Goal: Task Accomplishment & Management: Manage account settings

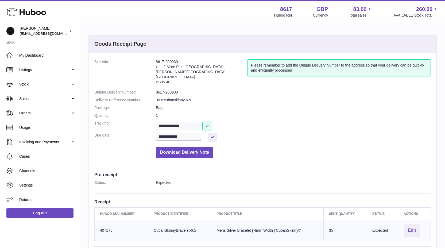
click at [50, 85] on span "Stock" at bounding box center [44, 84] width 51 height 5
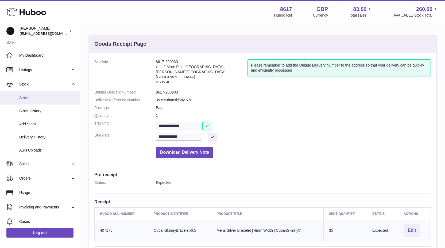
click at [29, 97] on span "Stock" at bounding box center [47, 97] width 57 height 5
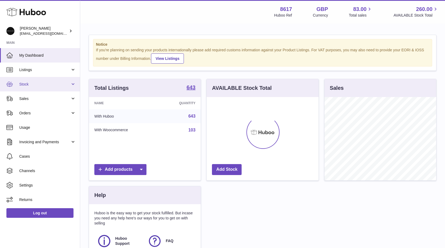
scroll to position [83, 112]
click at [27, 88] on link "Stock" at bounding box center [40, 84] width 80 height 14
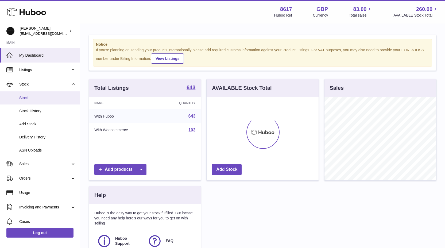
click at [28, 100] on span "Stock" at bounding box center [47, 97] width 57 height 5
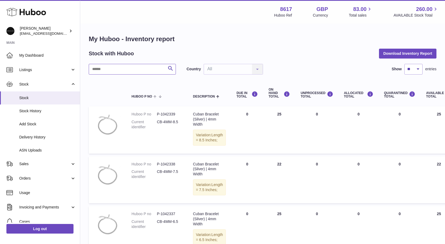
click at [100, 70] on input "text" at bounding box center [132, 69] width 87 height 11
type input "*********"
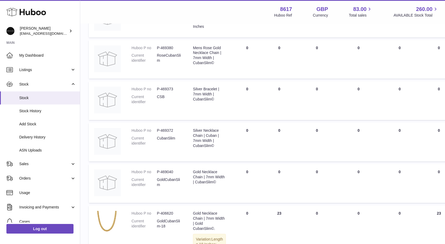
scroll to position [360, 0]
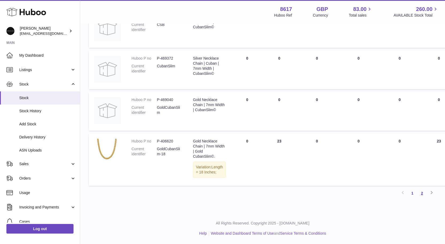
click at [422, 194] on link "2" at bounding box center [422, 193] width 10 height 10
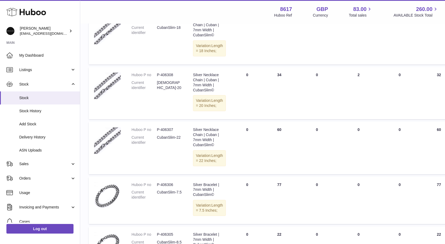
scroll to position [307, 0]
